Goal: Task Accomplishment & Management: Complete application form

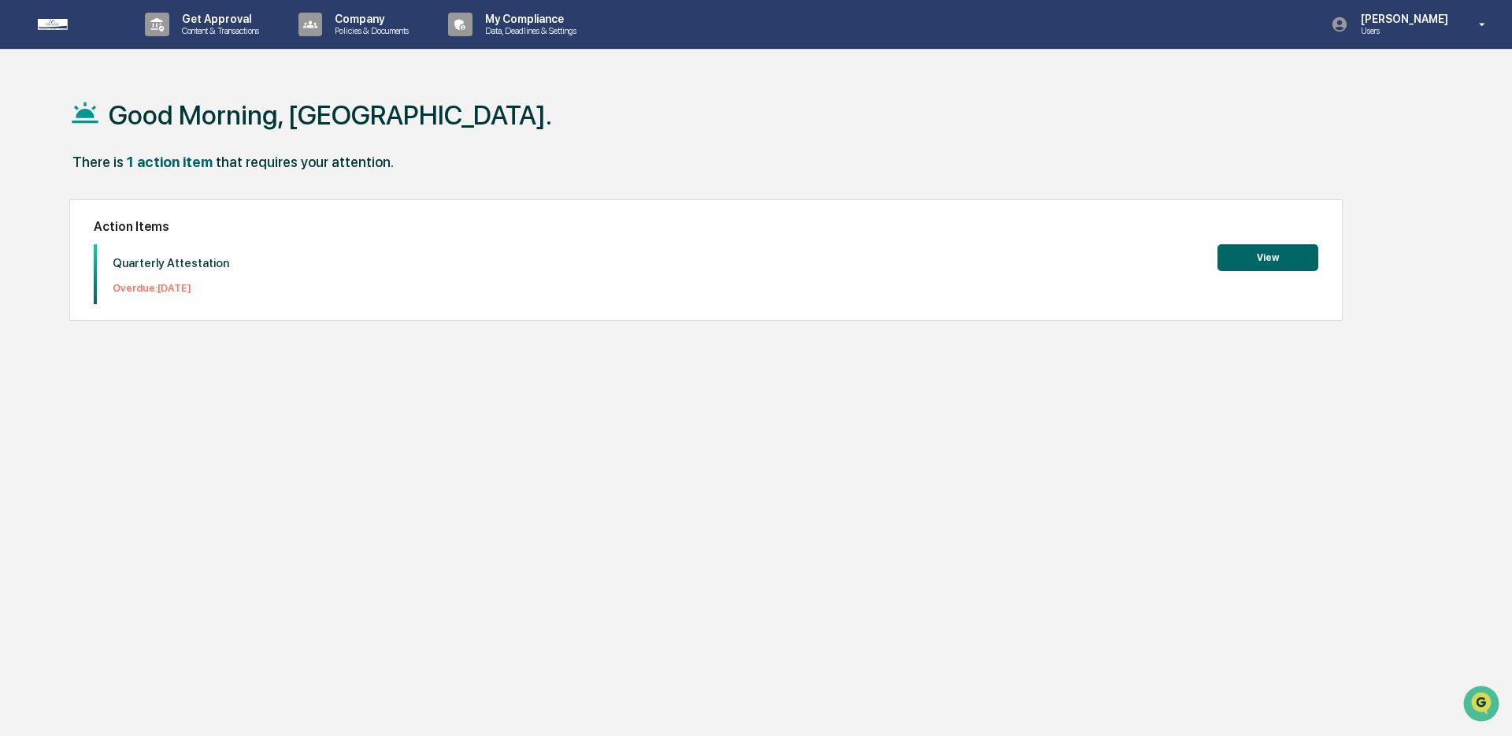
click at [1268, 247] on button "View" at bounding box center [1268, 257] width 101 height 27
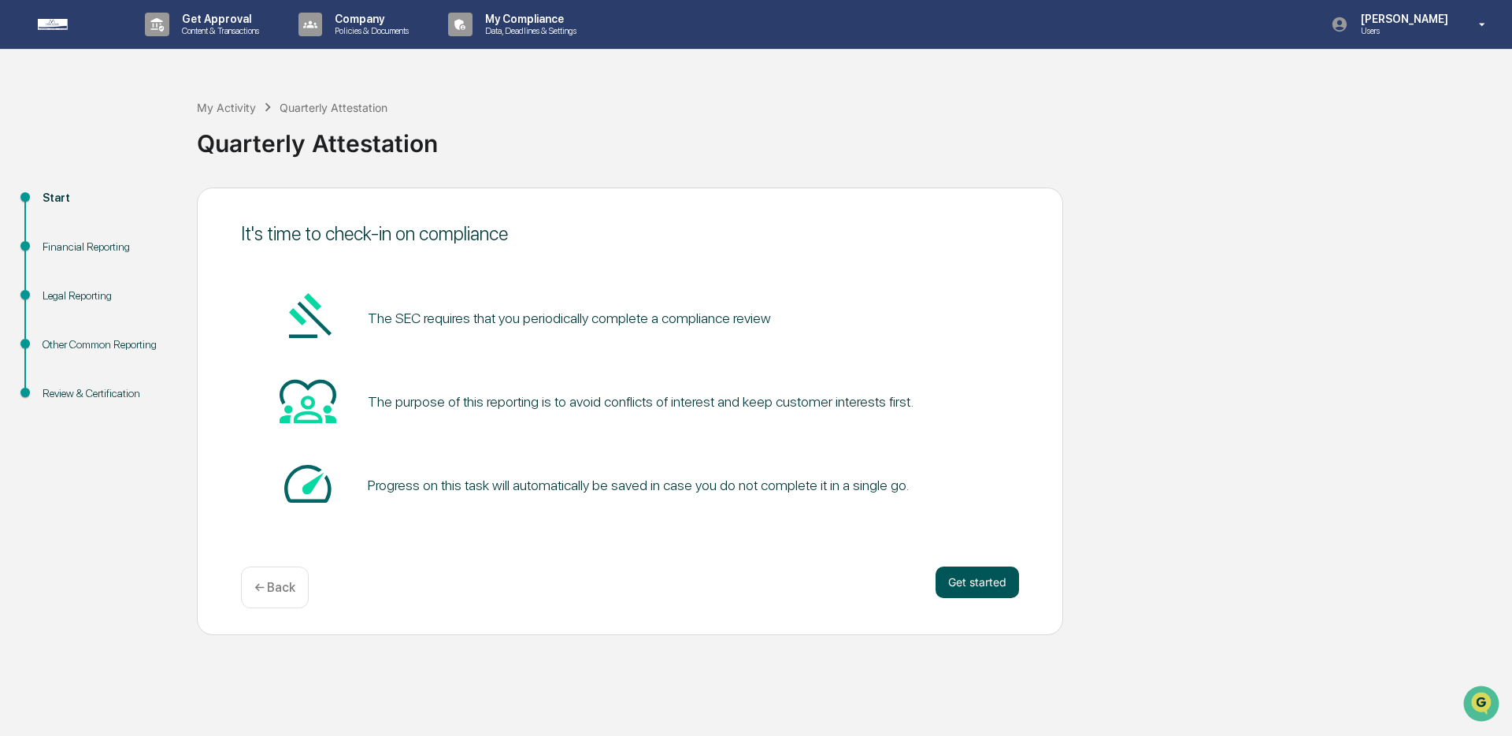
click at [970, 588] on button "Get started" at bounding box center [977, 582] width 83 height 32
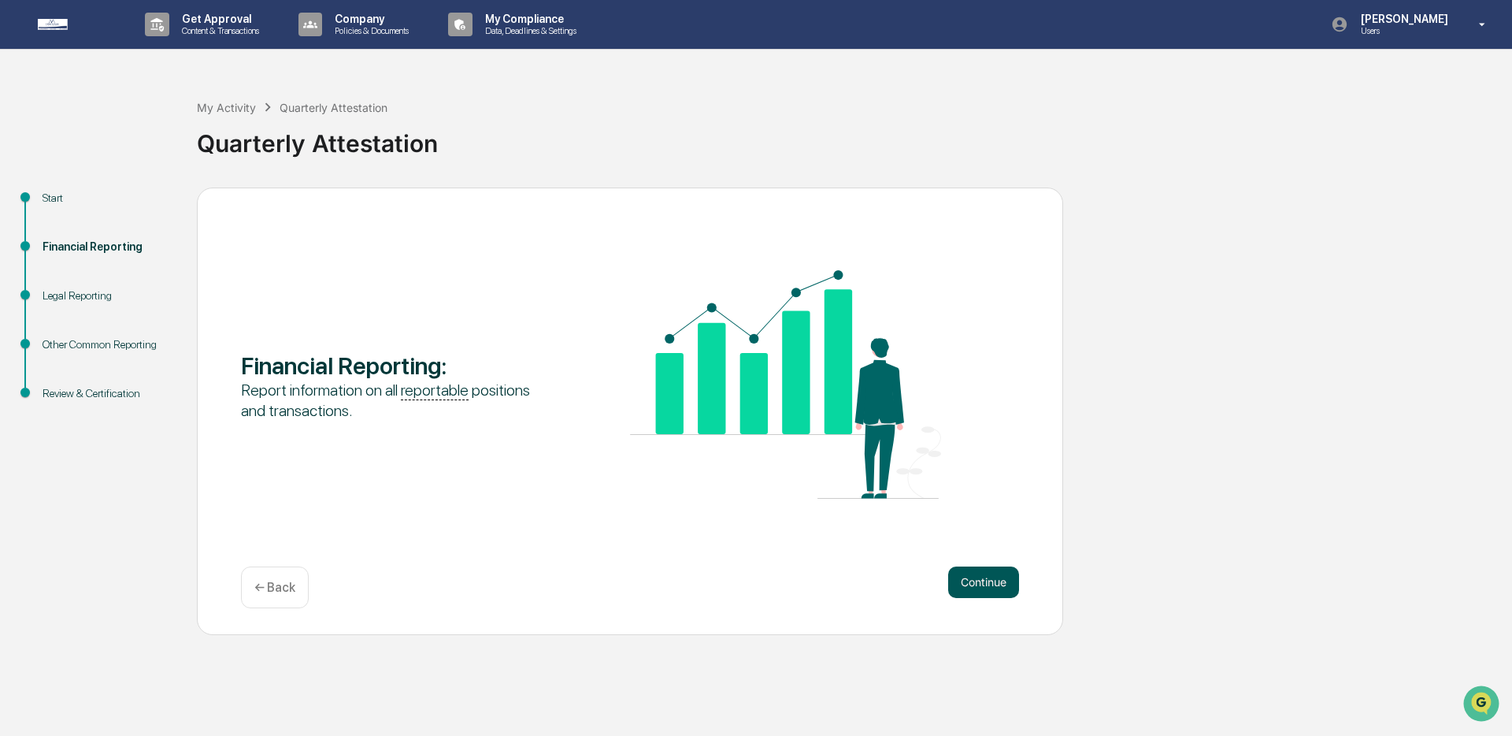
click at [988, 580] on button "Continue" at bounding box center [983, 582] width 71 height 32
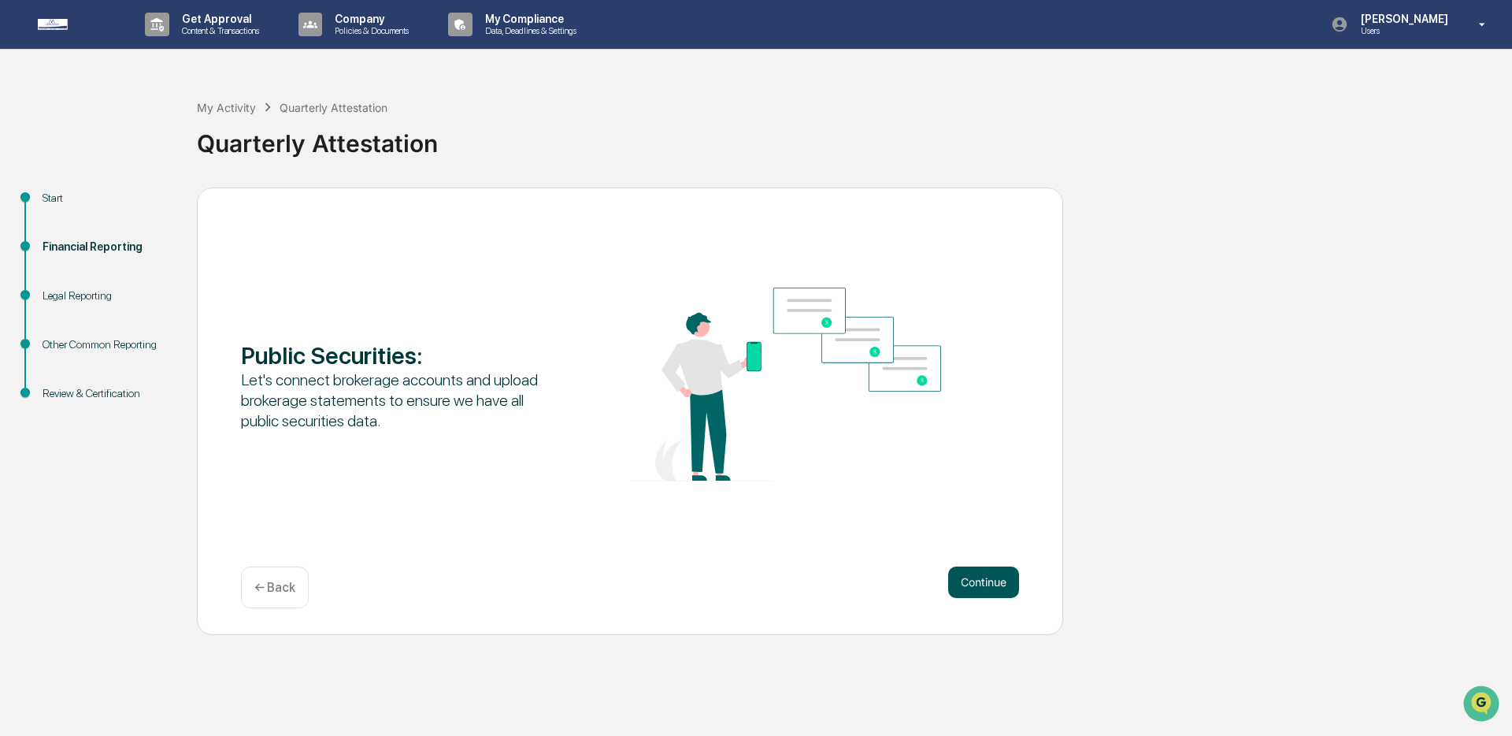
click at [988, 581] on button "Continue" at bounding box center [983, 582] width 71 height 32
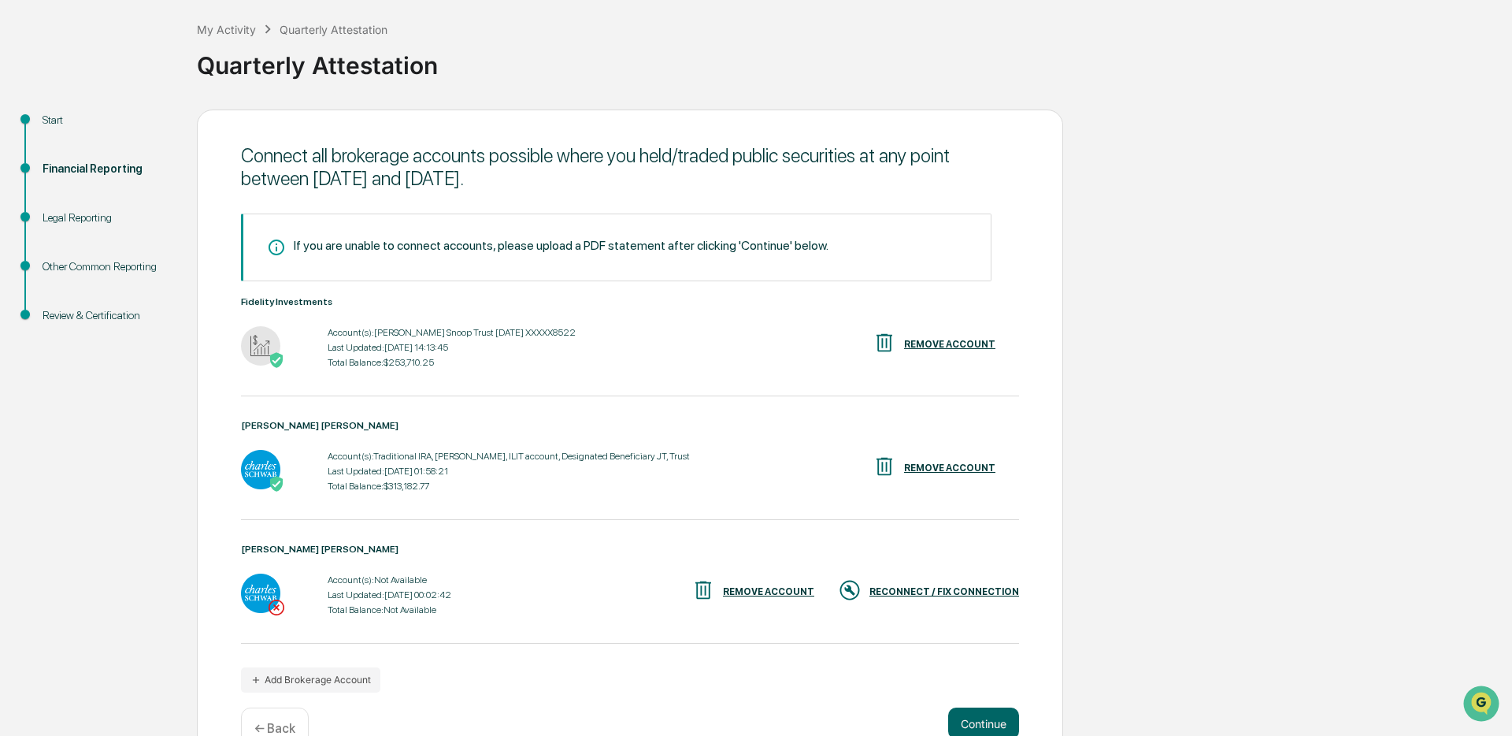
scroll to position [124, 0]
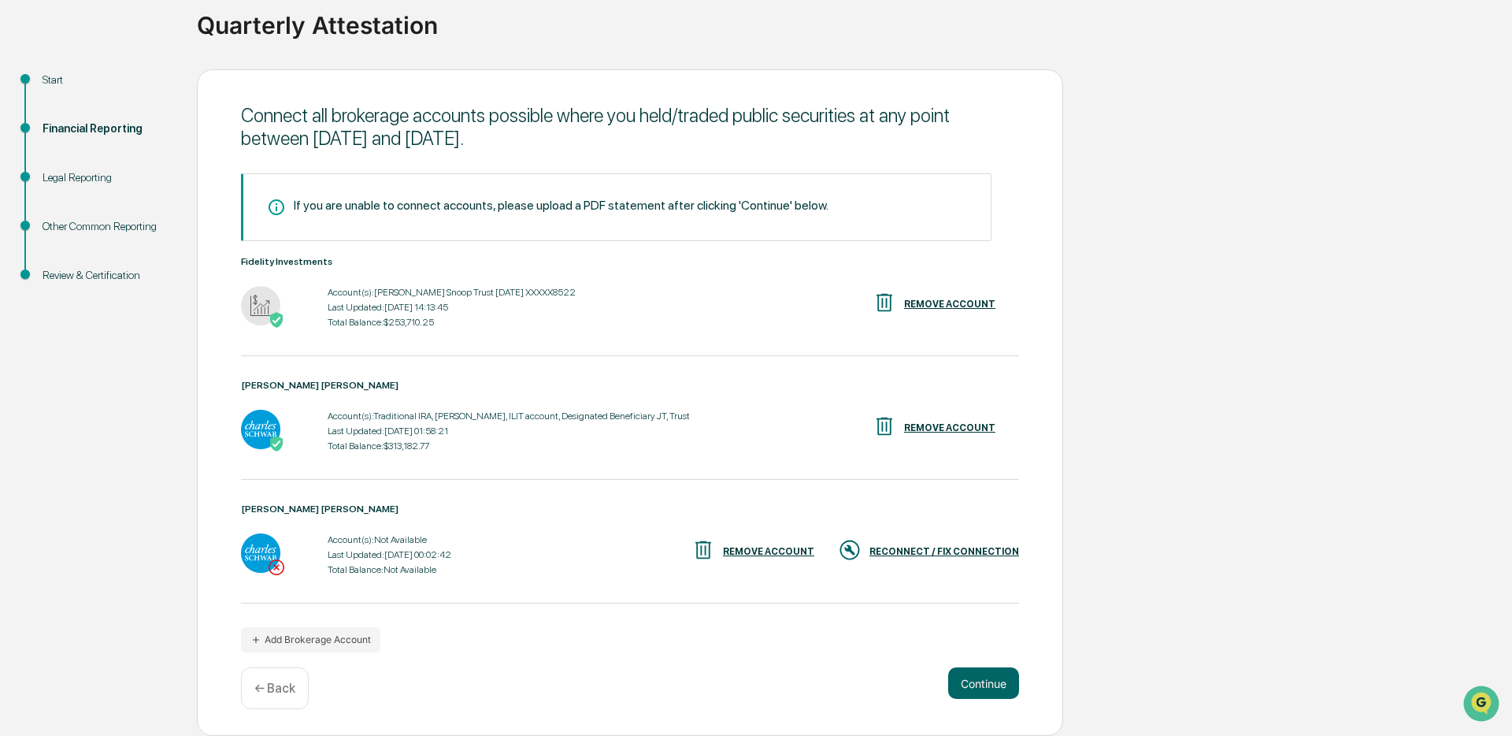
click at [973, 700] on div "Continue ← Back" at bounding box center [630, 688] width 778 height 42
click at [975, 689] on button "Continue" at bounding box center [983, 683] width 71 height 32
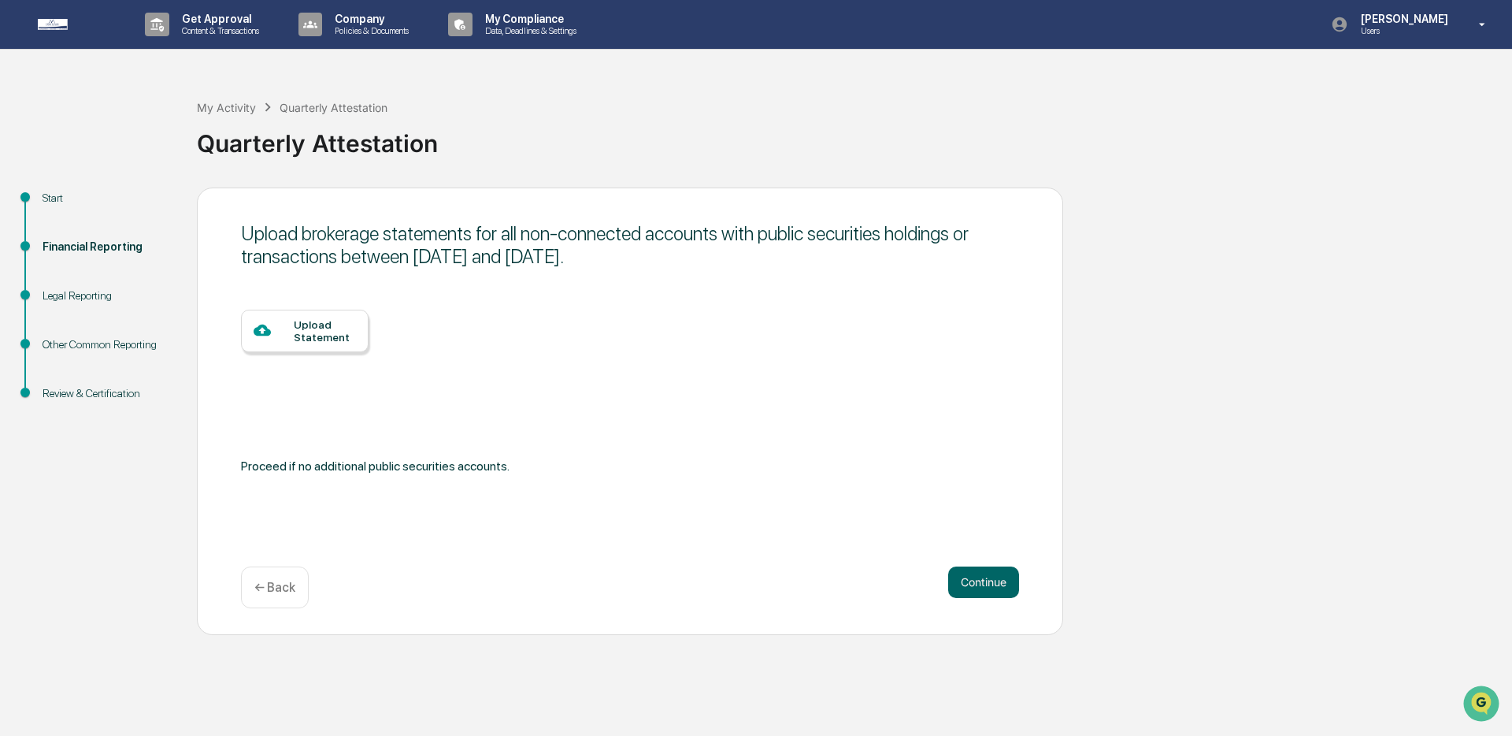
click at [291, 588] on p "← Back" at bounding box center [274, 587] width 41 height 15
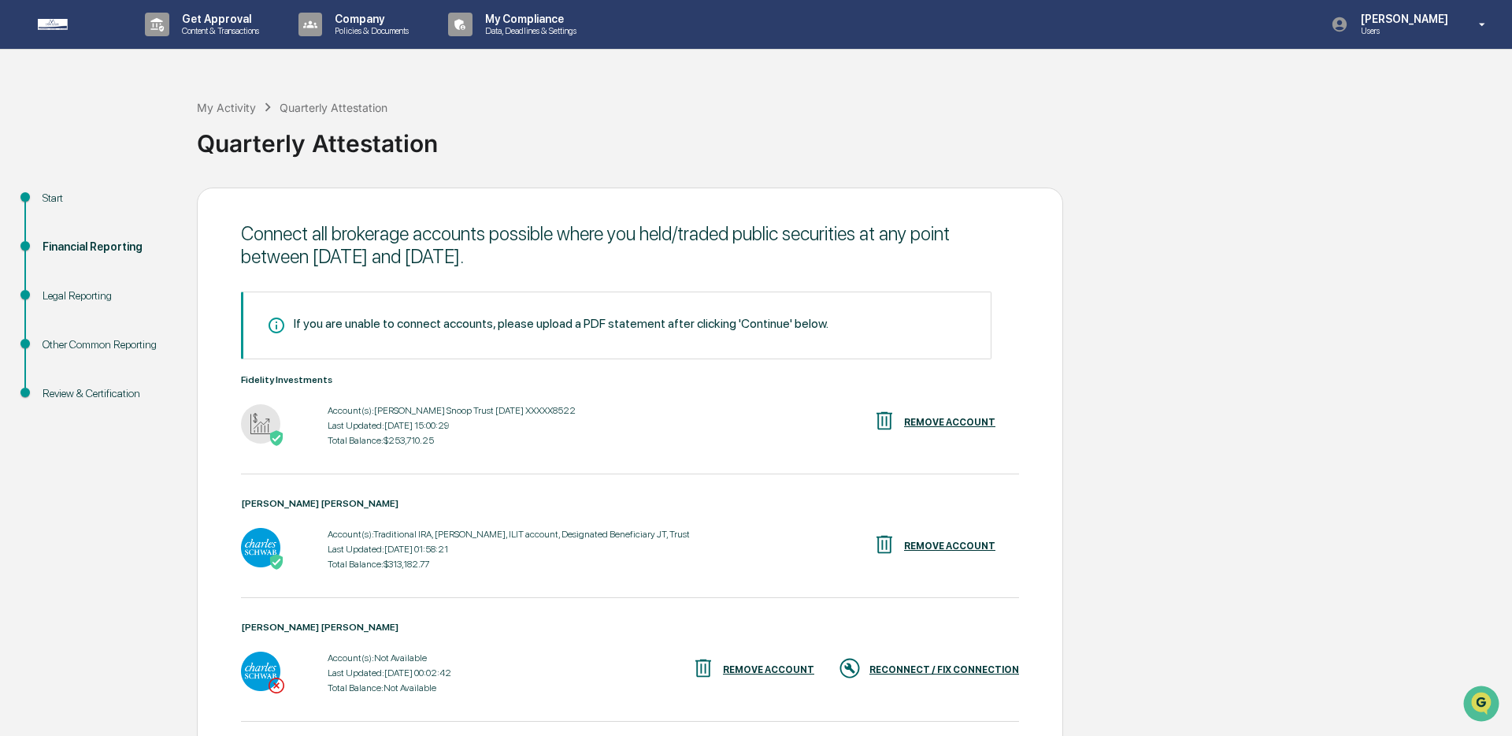
click at [1132, 403] on div "Start Financial Reporting Legal Reporting Other Common Reporting Review & Certi…" at bounding box center [756, 520] width 1496 height 667
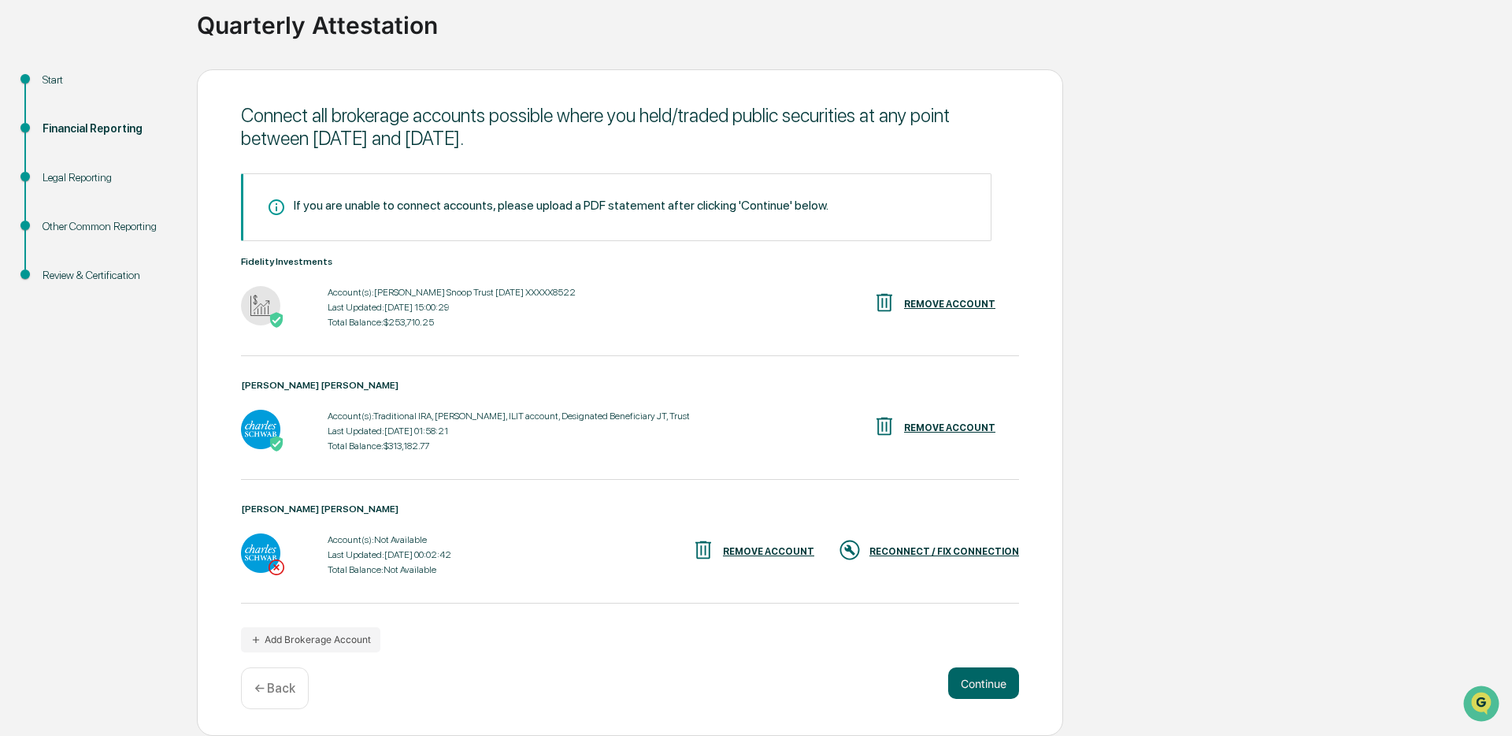
scroll to position [124, 0]
click at [969, 679] on button "Continue" at bounding box center [983, 683] width 71 height 32
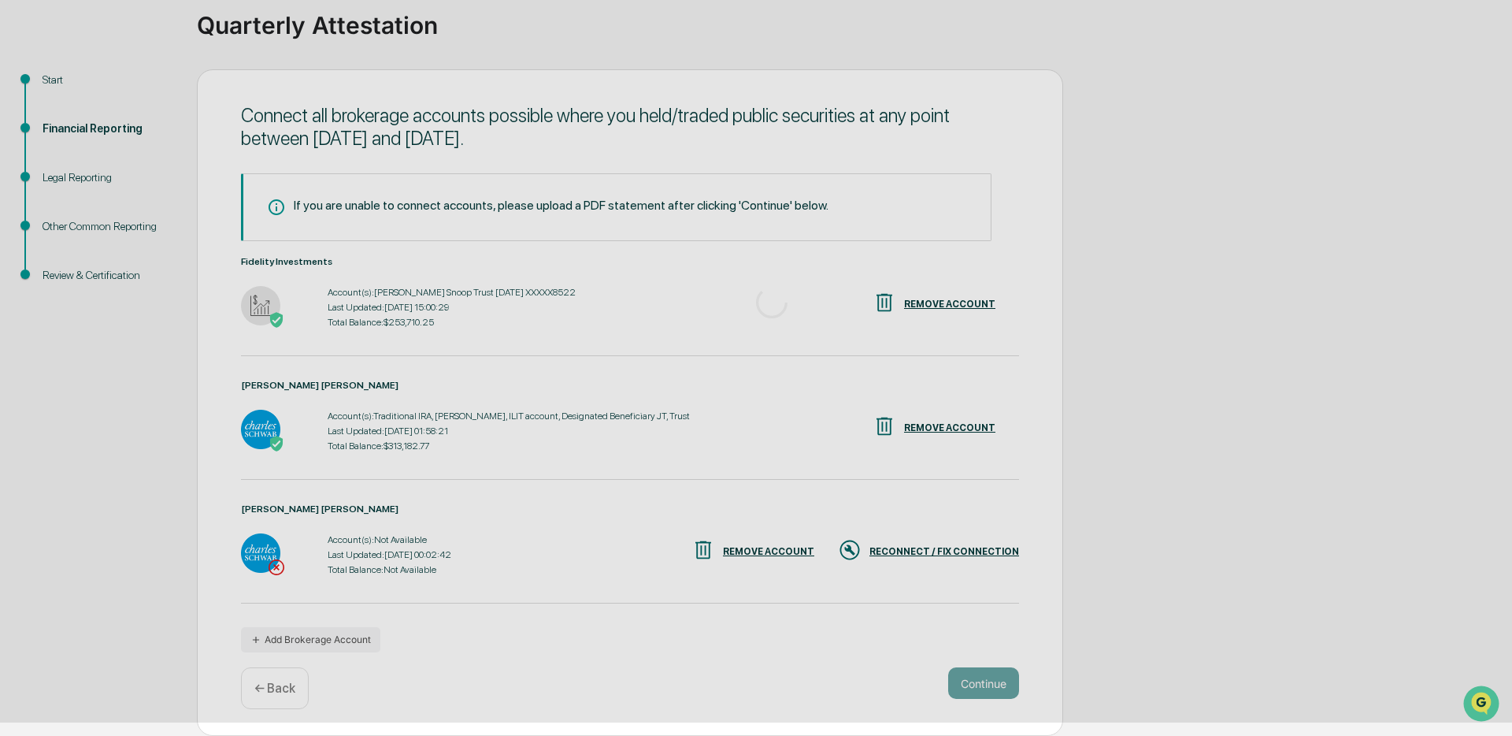
scroll to position [0, 0]
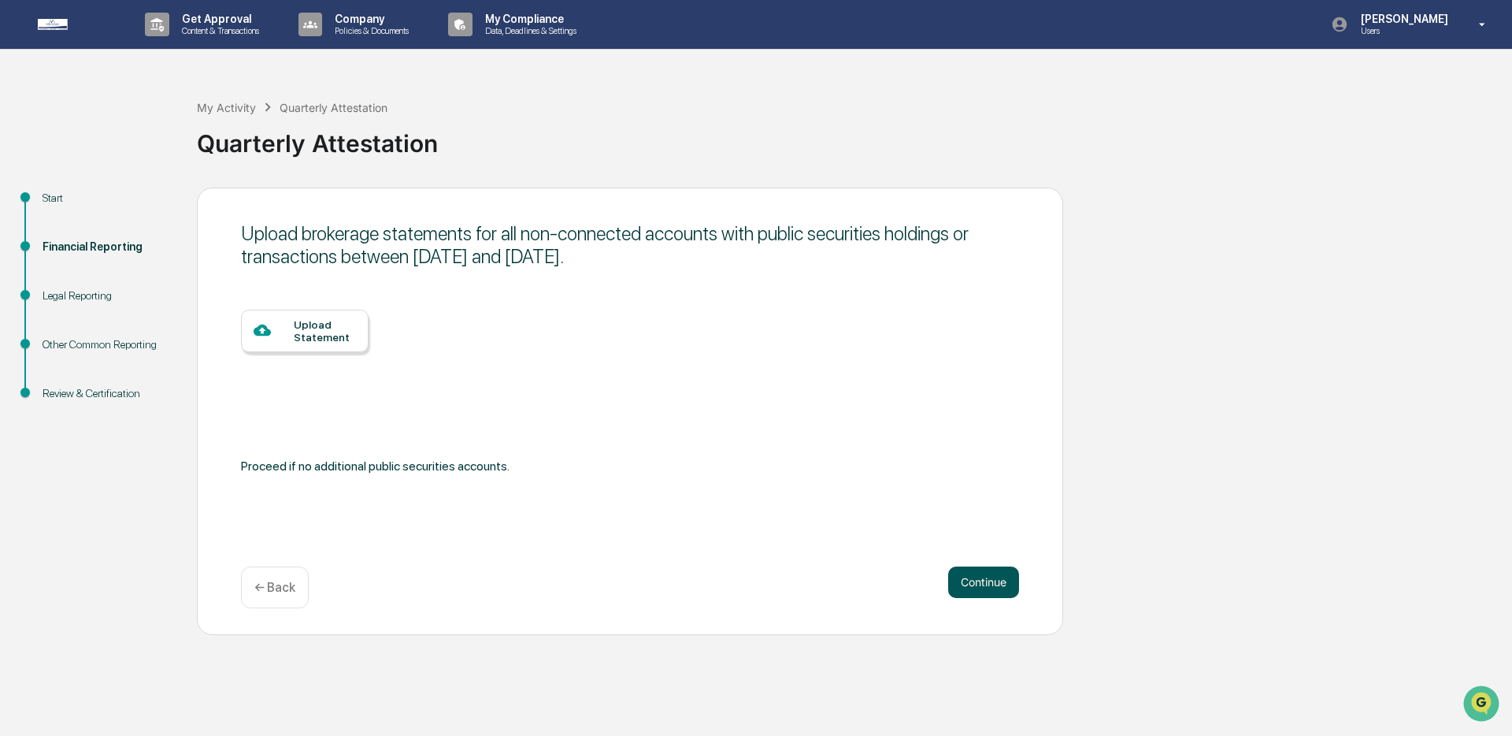
click at [1001, 586] on button "Continue" at bounding box center [983, 582] width 71 height 32
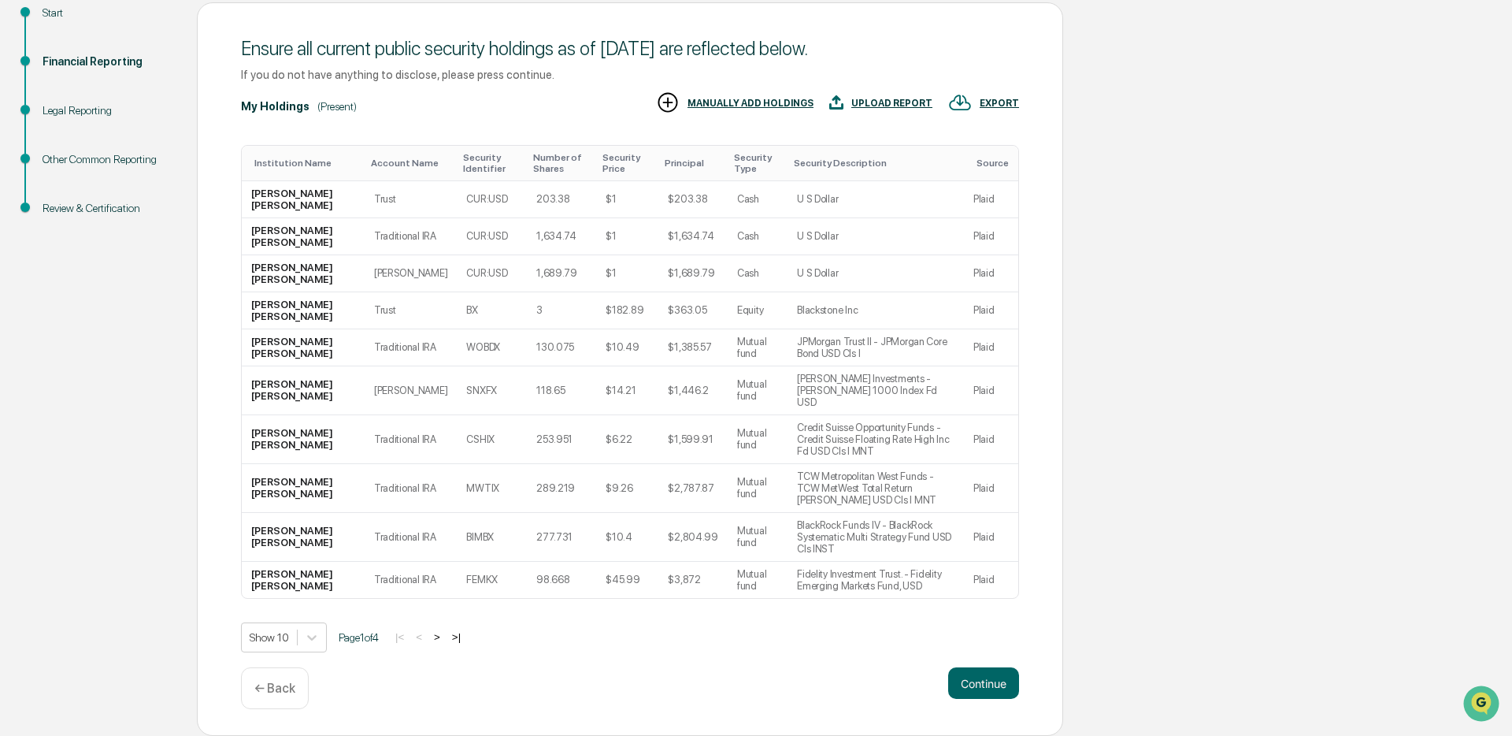
scroll to position [191, 0]
click at [976, 692] on button "Continue" at bounding box center [983, 683] width 71 height 32
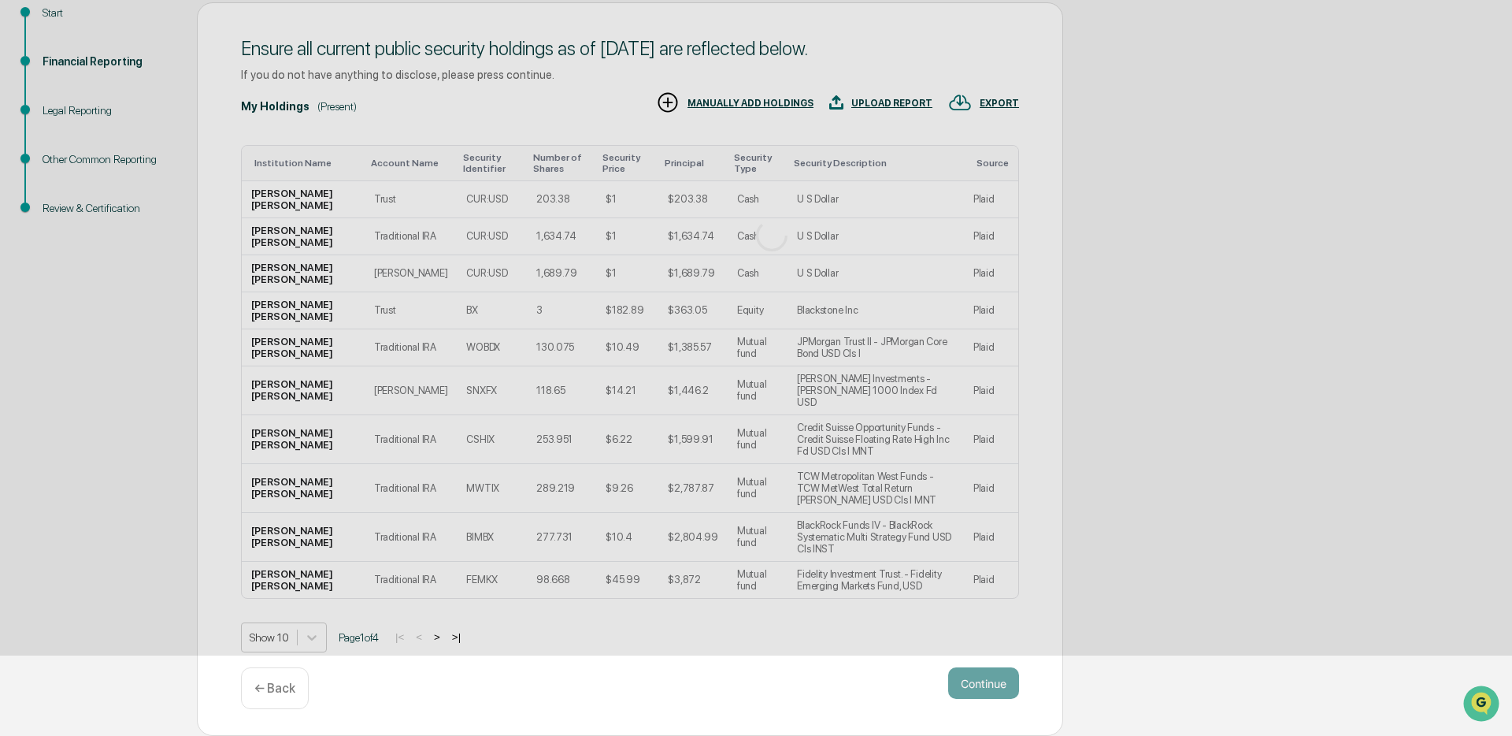
scroll to position [0, 0]
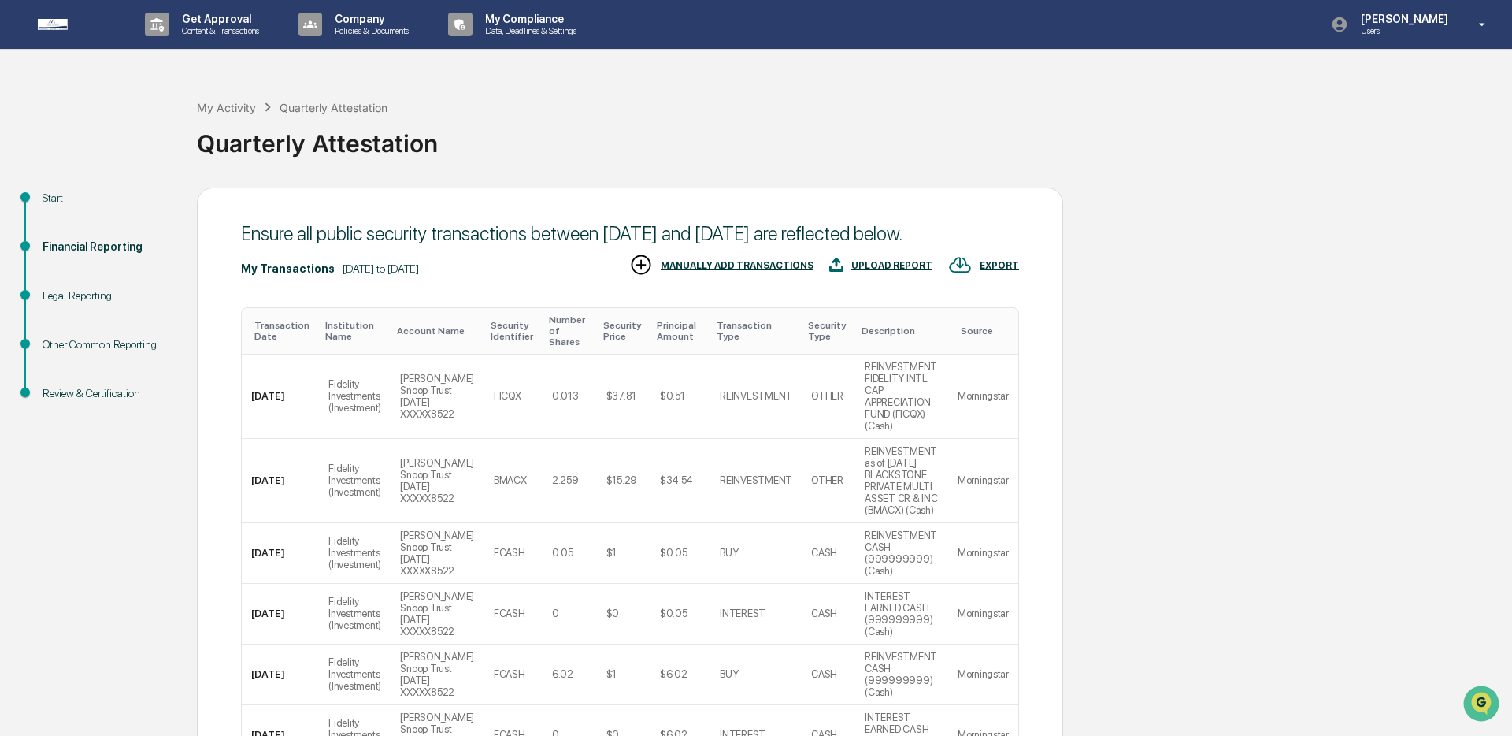
click at [1240, 487] on div "Start Financial Reporting Legal Reporting Other Common Reporting Review & Certi…" at bounding box center [756, 707] width 1496 height 1041
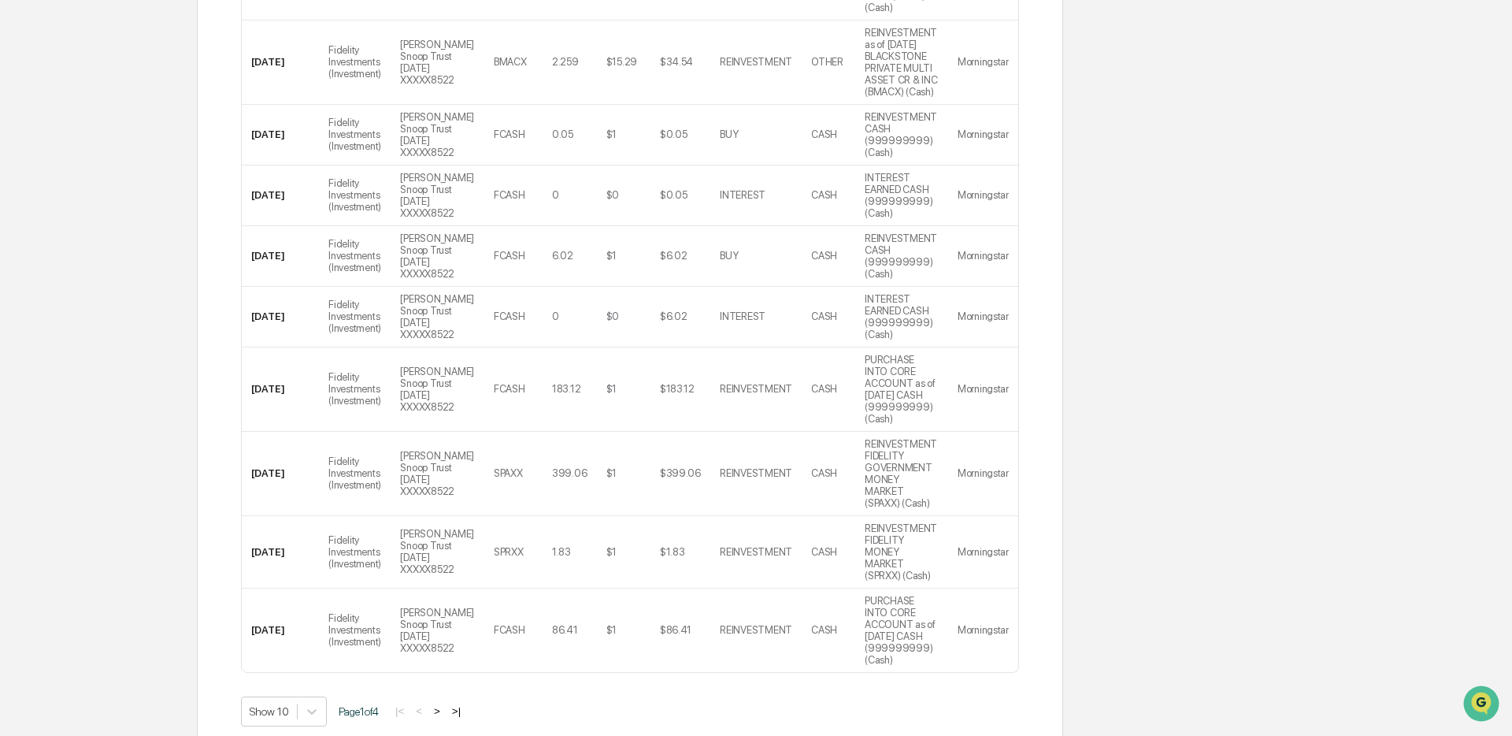
scroll to position [637, 0]
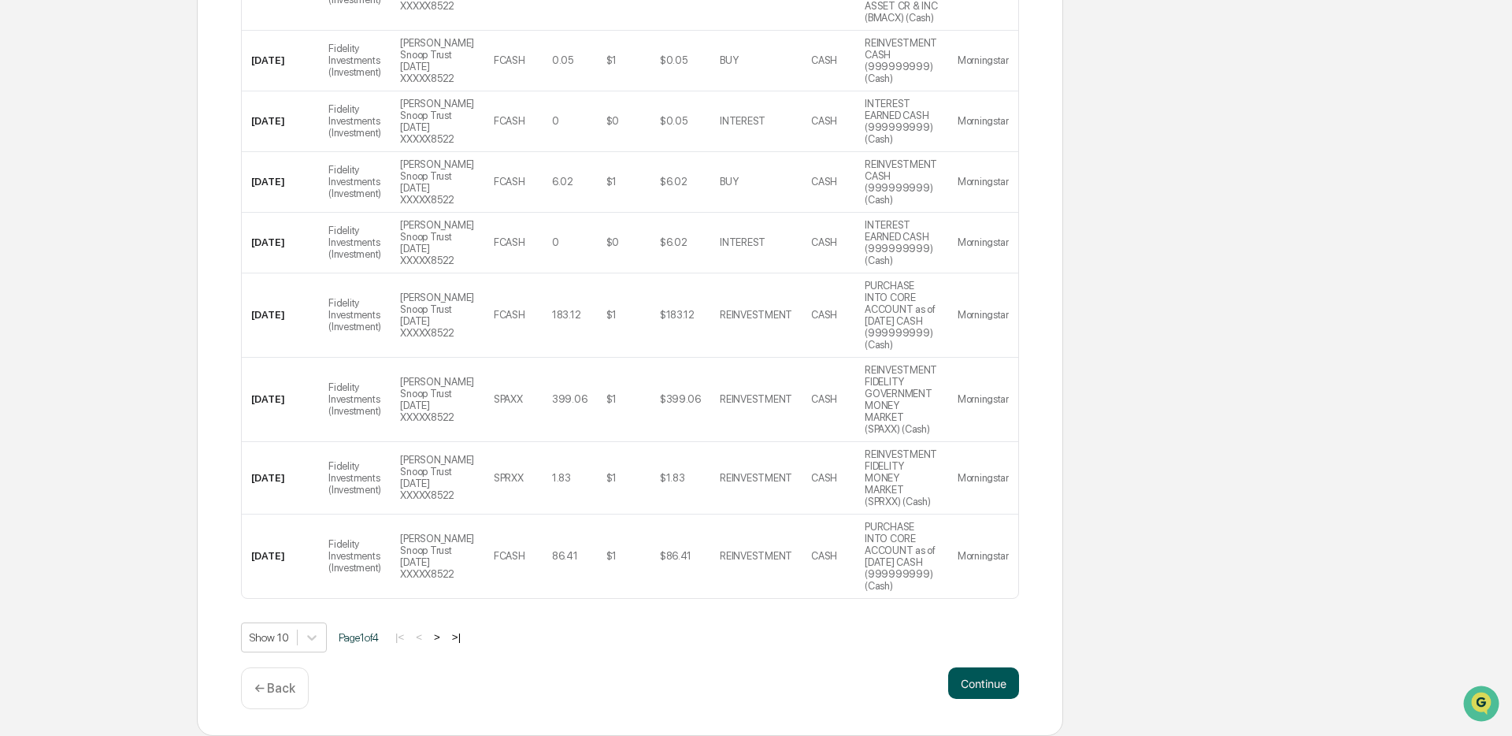
click at [999, 692] on button "Continue" at bounding box center [983, 683] width 71 height 32
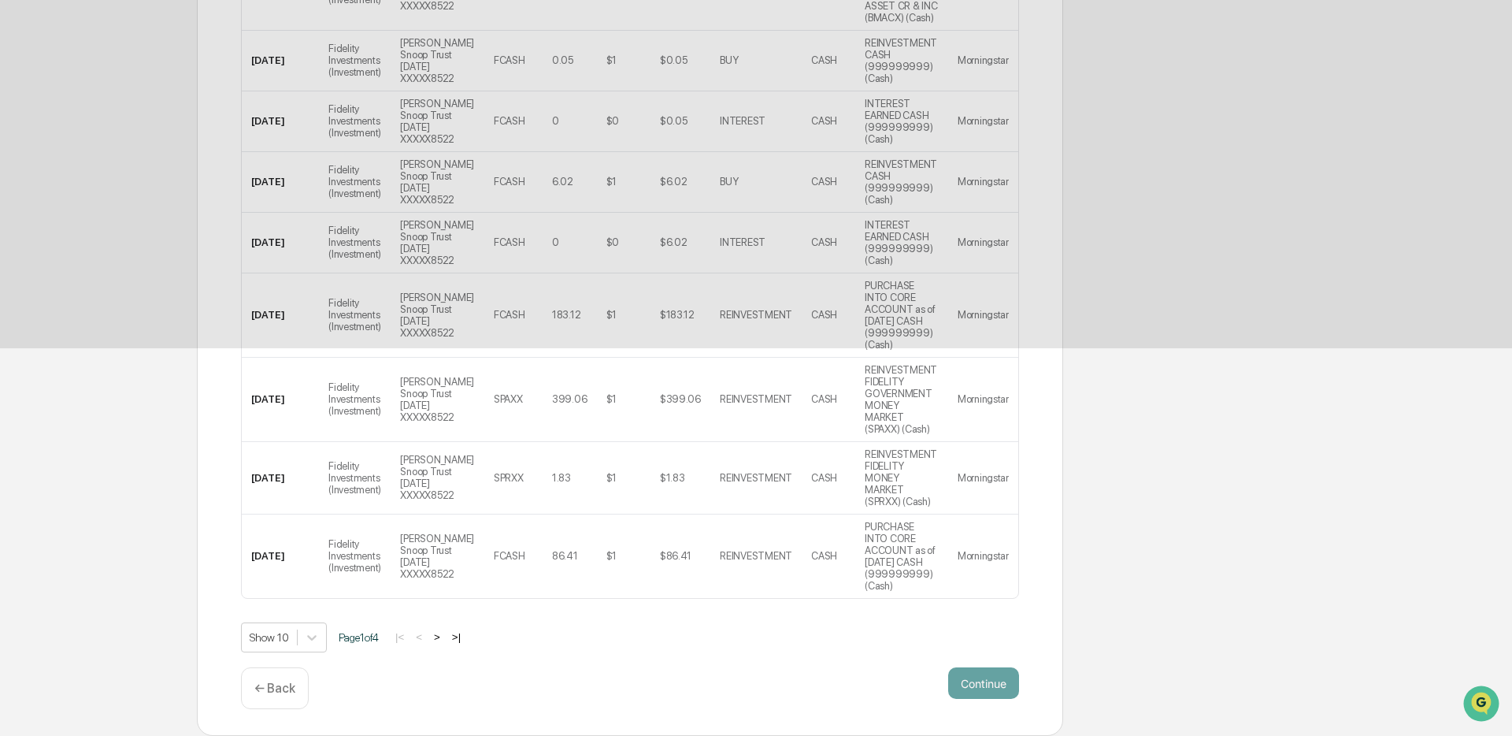
scroll to position [0, 0]
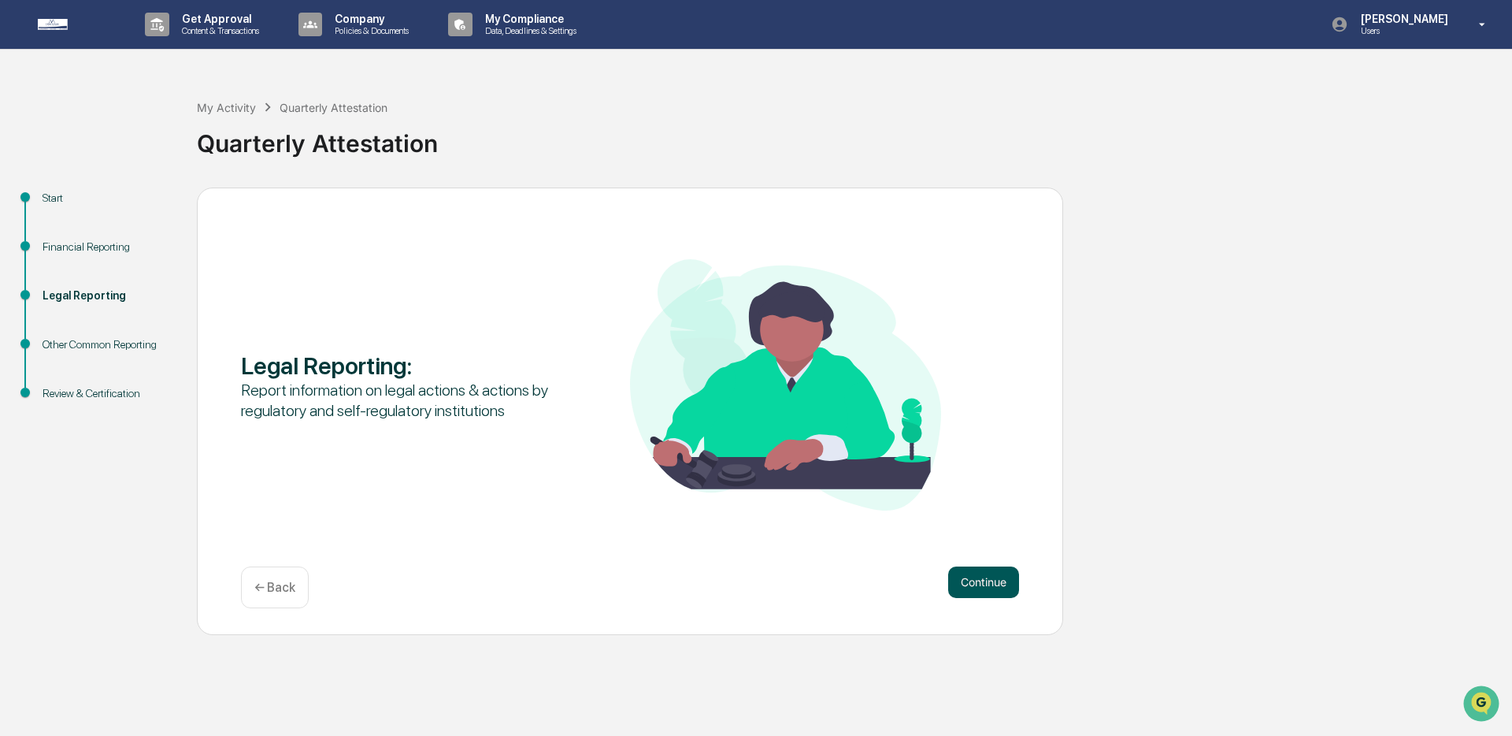
click at [983, 588] on button "Continue" at bounding box center [983, 582] width 71 height 32
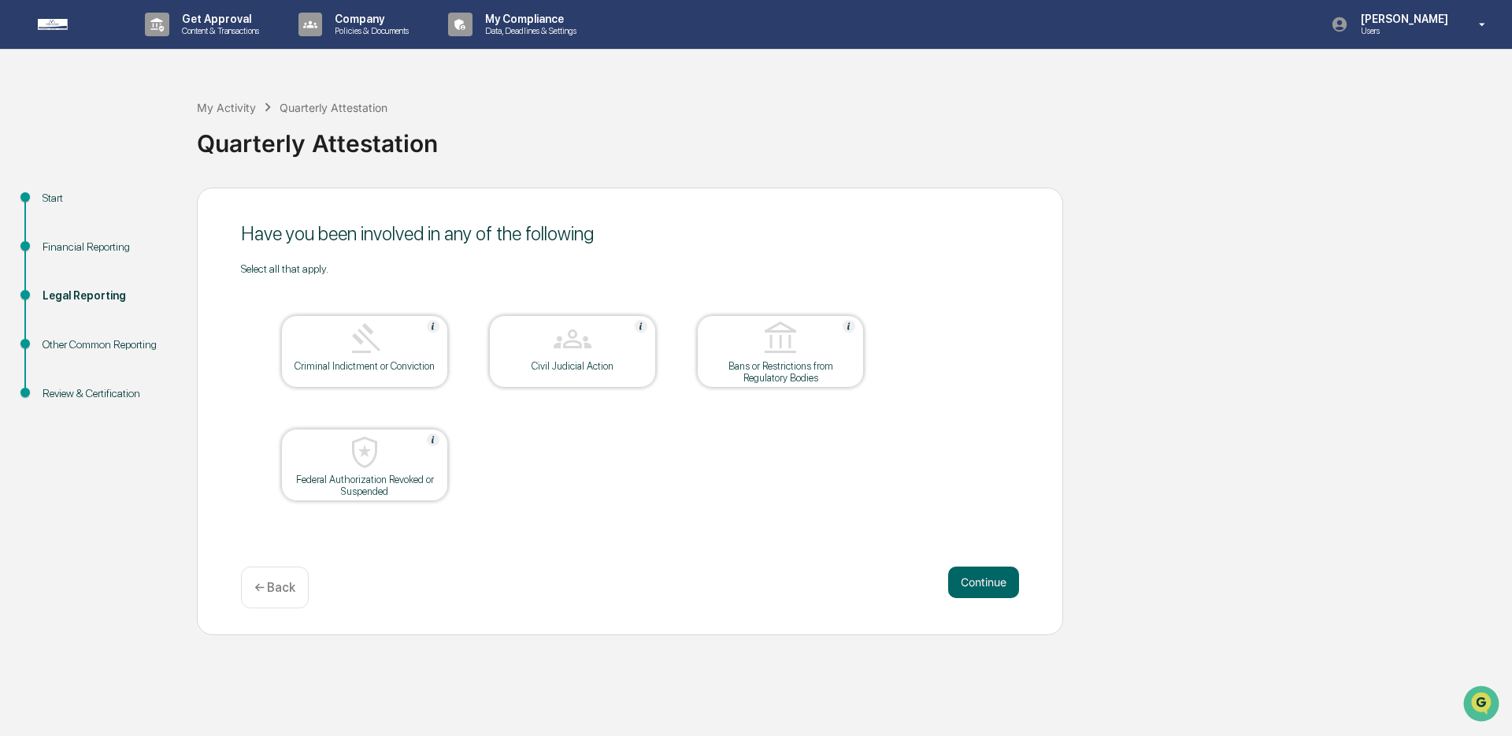
click at [983, 588] on button "Continue" at bounding box center [983, 582] width 71 height 32
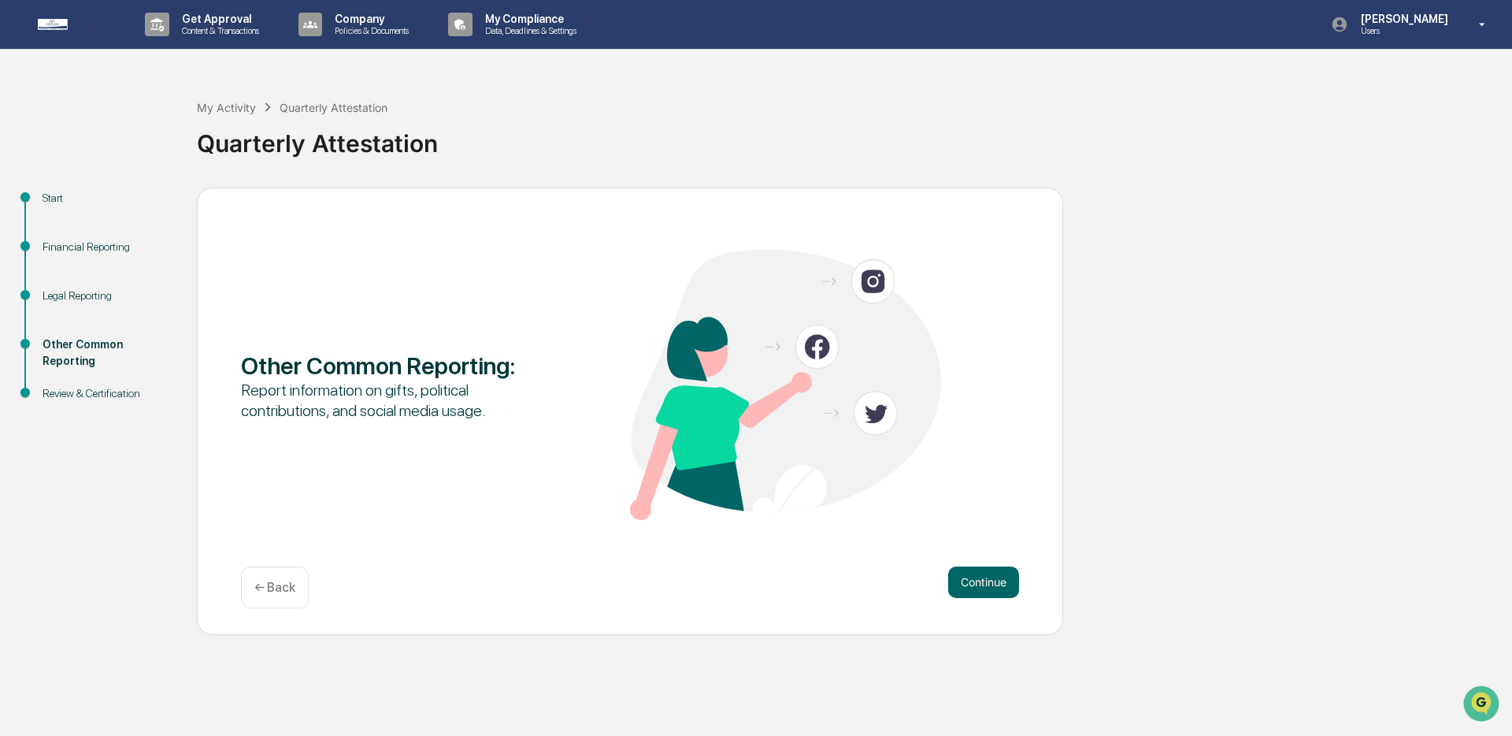
click at [983, 588] on button "Continue" at bounding box center [983, 582] width 71 height 32
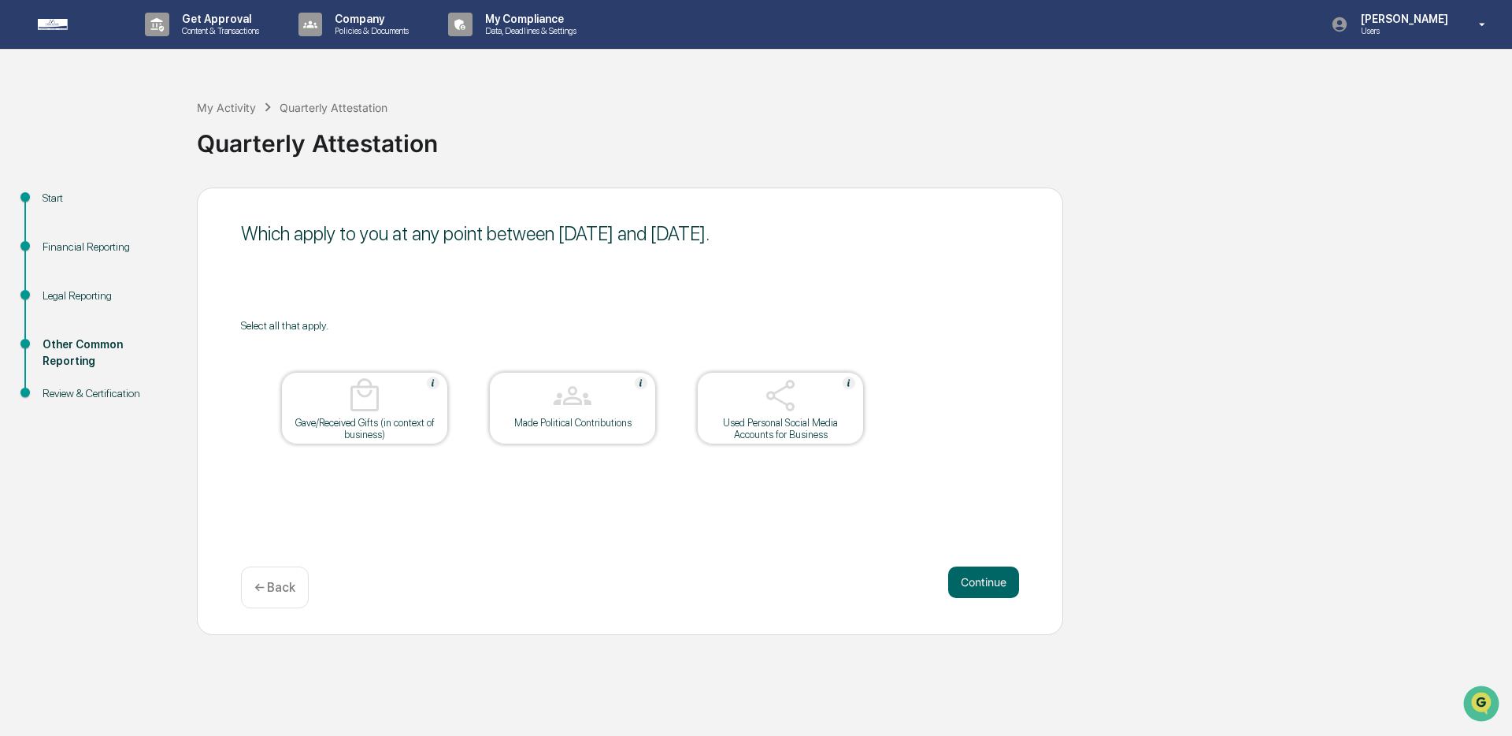
click at [983, 588] on button "Continue" at bounding box center [983, 582] width 71 height 32
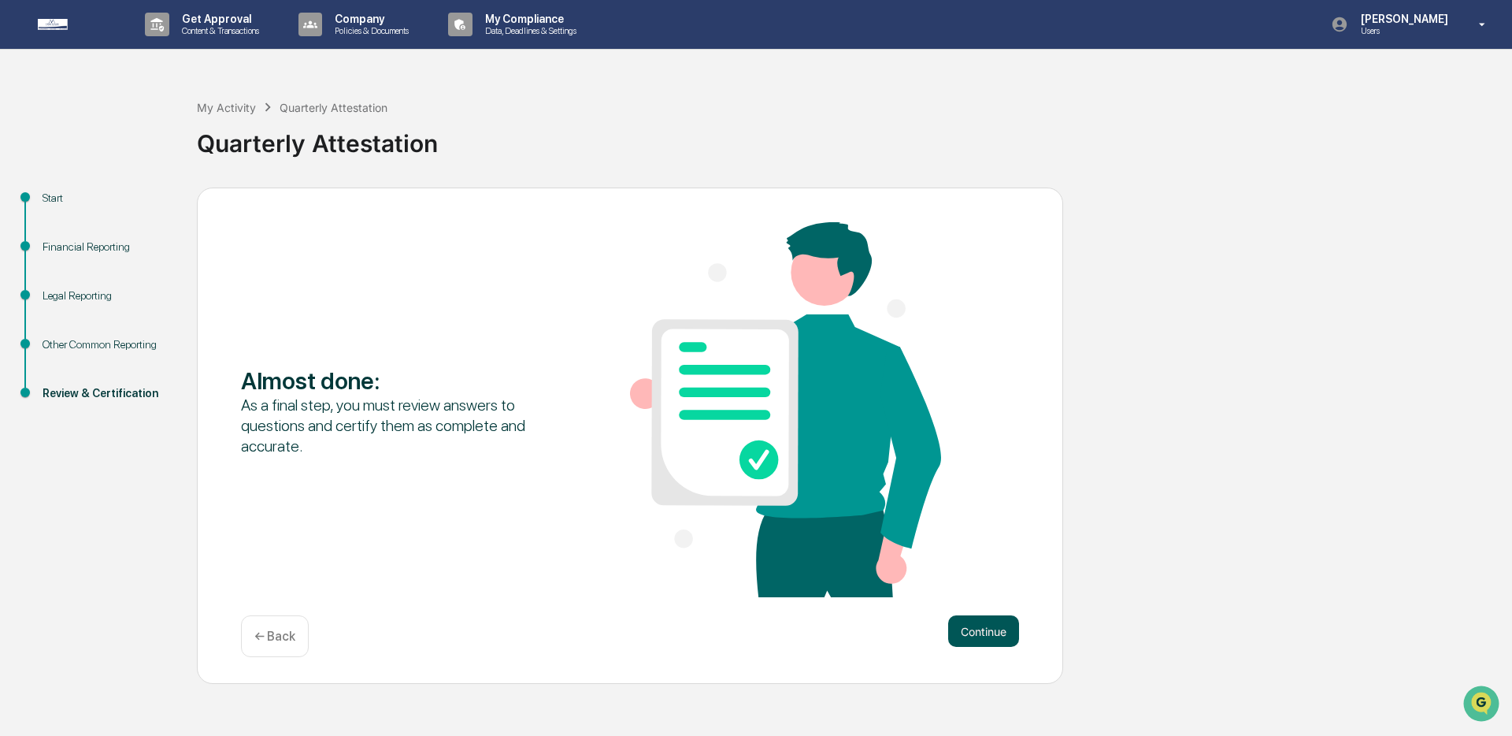
click at [989, 629] on button "Continue" at bounding box center [983, 631] width 71 height 32
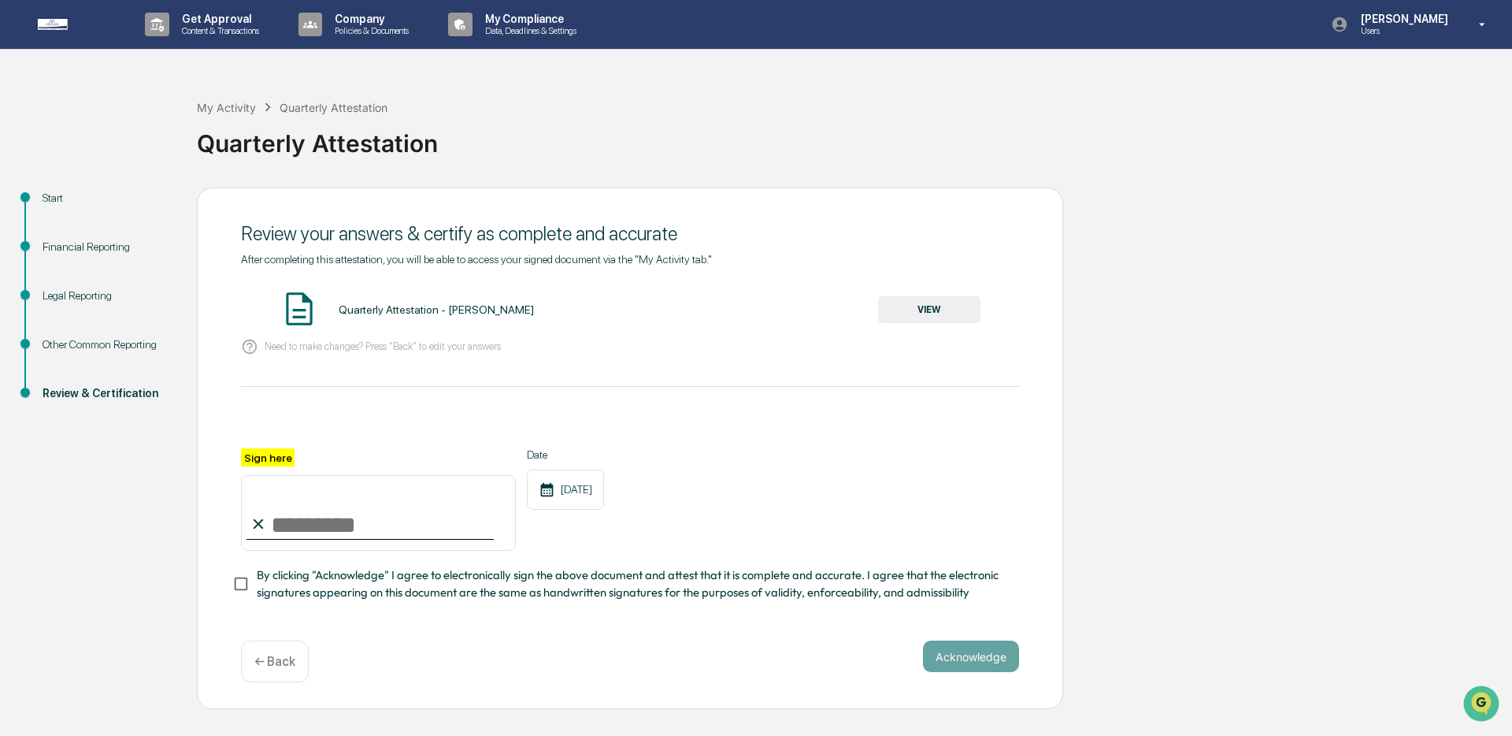
click at [288, 526] on input "Sign here" at bounding box center [378, 513] width 275 height 76
type input "**********"
click at [347, 579] on span "By clicking "Acknowledge" I agree to electronically sign the above document and…" at bounding box center [632, 583] width 750 height 35
click at [962, 655] on button "Acknowledge" at bounding box center [971, 656] width 96 height 32
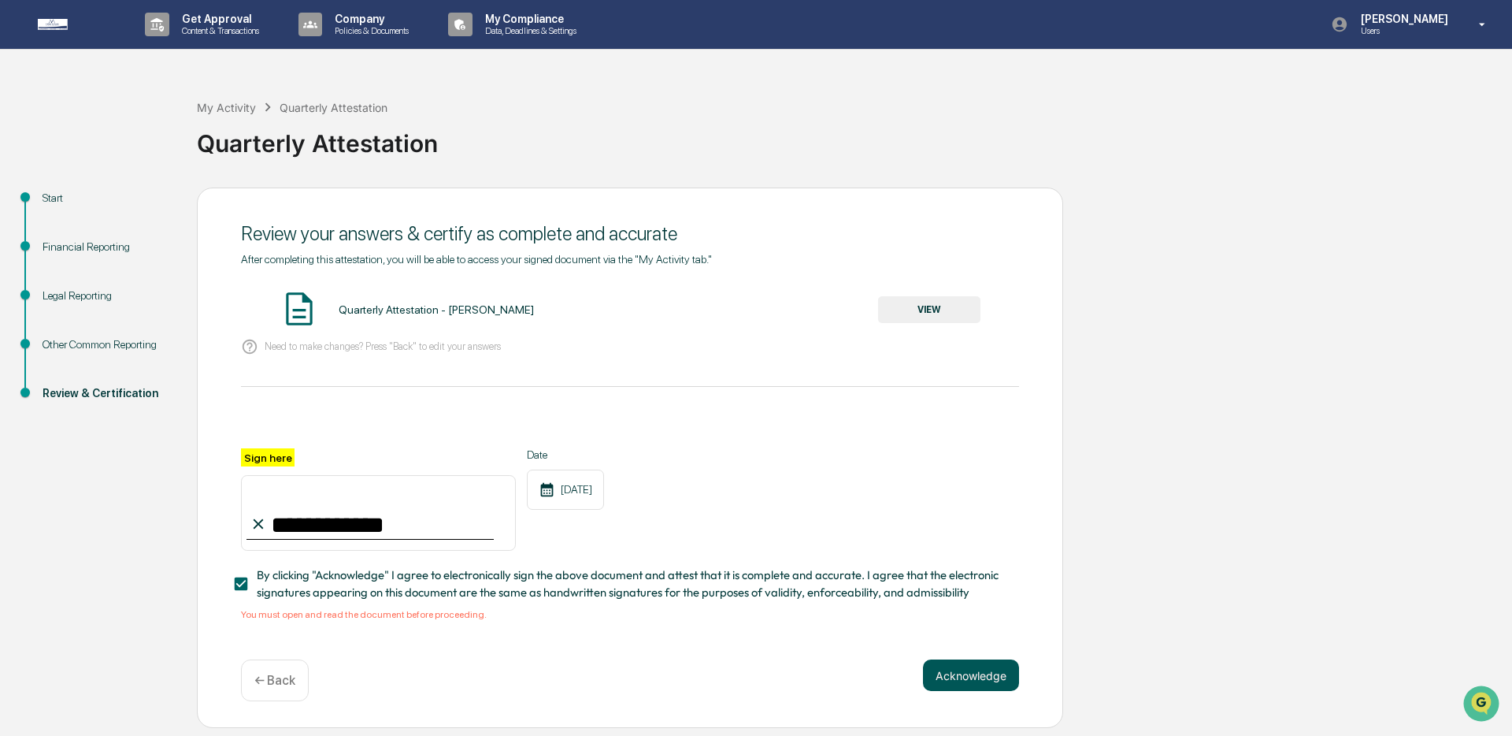
click at [965, 663] on button "Acknowledge" at bounding box center [971, 675] width 96 height 32
click at [892, 328] on div "Quarterly Attestation - [PERSON_NAME] VIEW" at bounding box center [630, 310] width 778 height 42
click at [907, 317] on button "VIEW" at bounding box center [929, 309] width 102 height 27
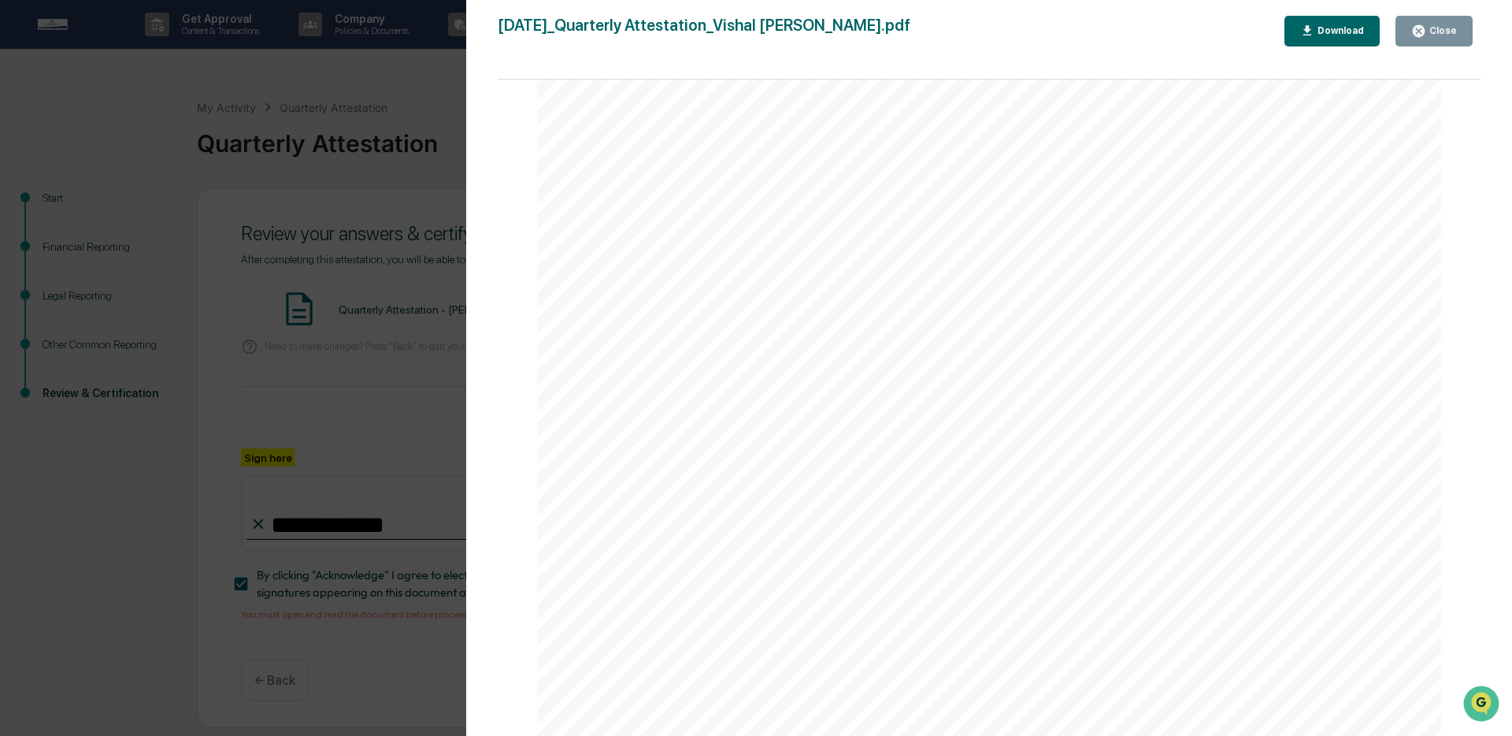
scroll to position [784, 0]
click at [1420, 39] on button "Close" at bounding box center [1434, 31] width 77 height 31
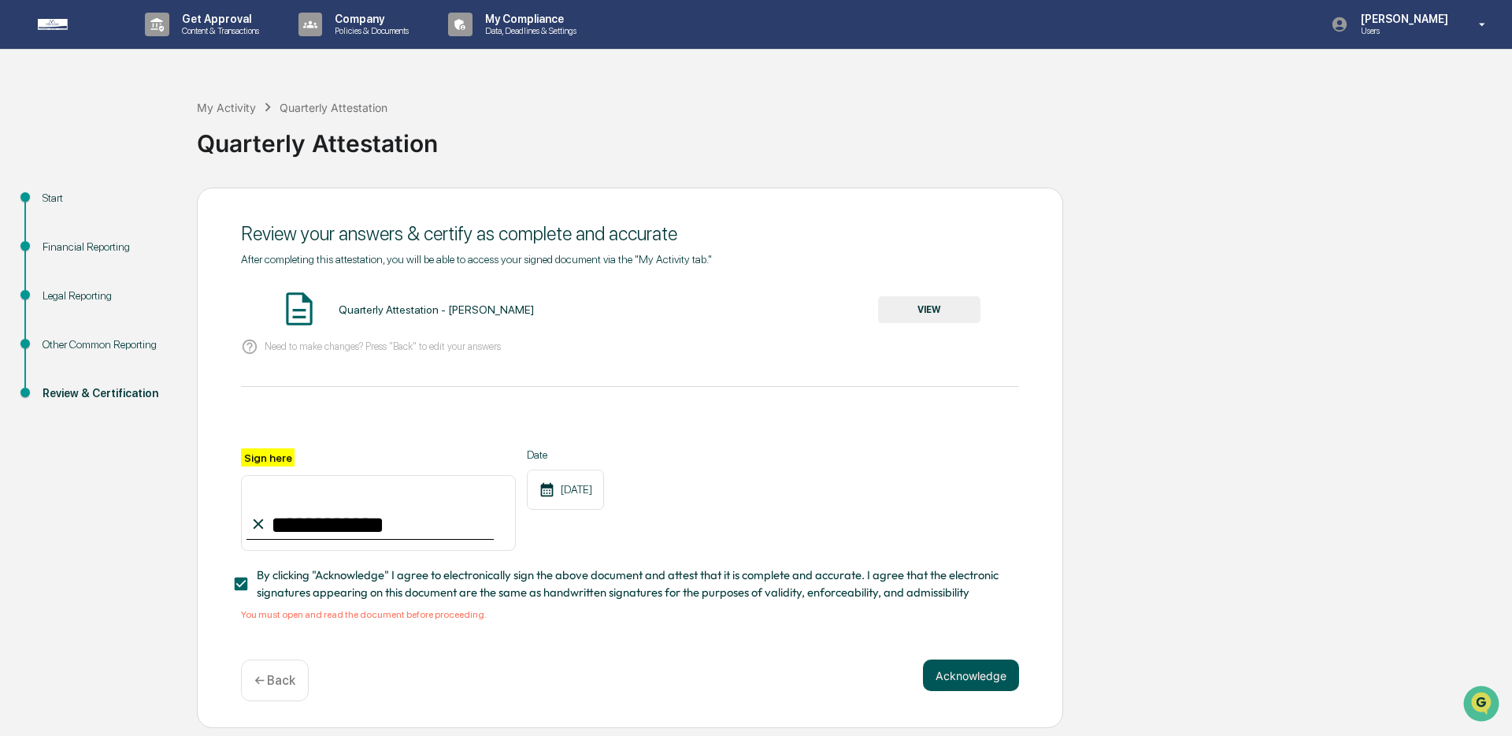
click at [962, 669] on button "Acknowledge" at bounding box center [971, 675] width 96 height 32
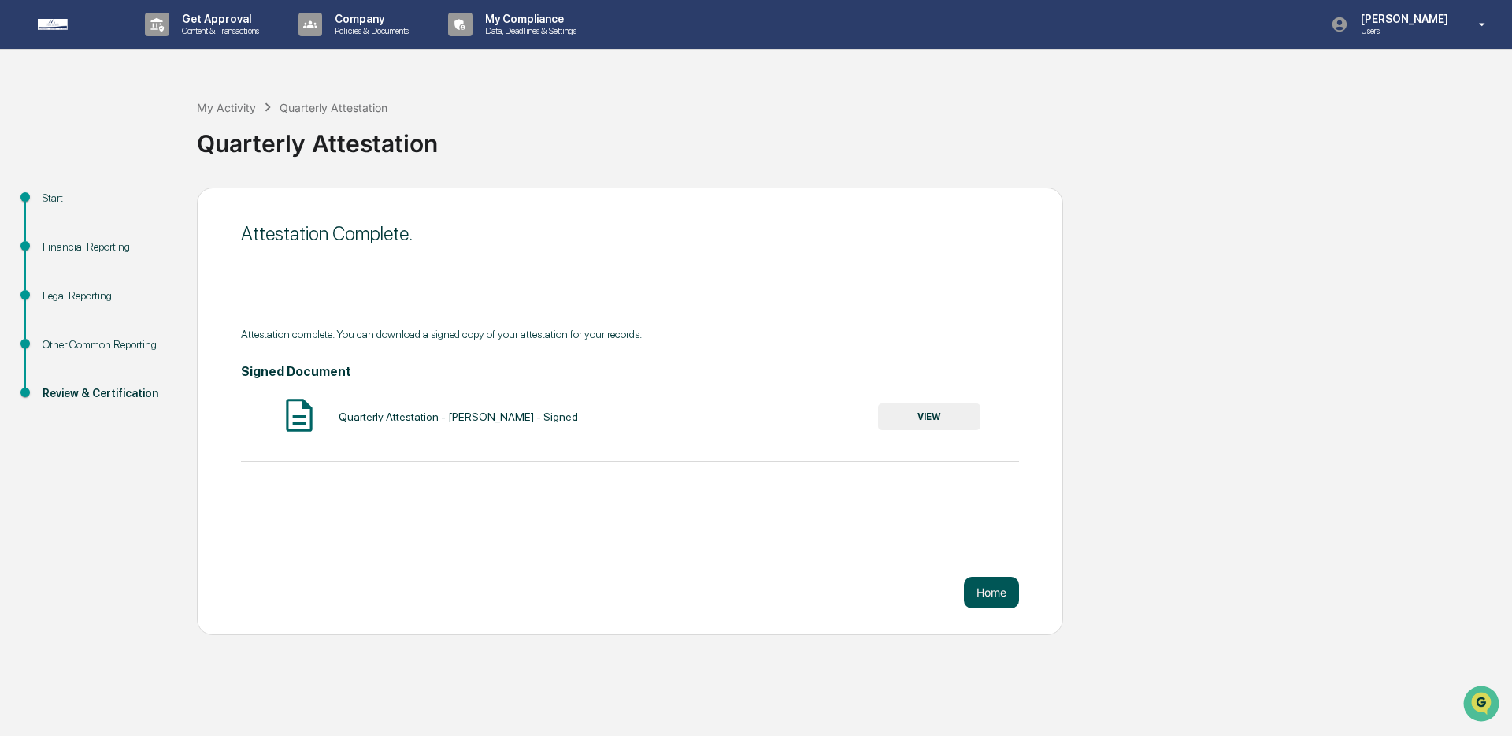
click at [981, 595] on button "Home" at bounding box center [991, 593] width 55 height 32
